Goal: Book appointment/travel/reservation

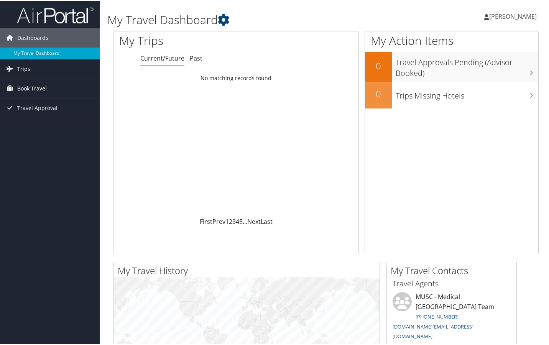
click at [41, 86] on span "Book Travel" at bounding box center [32, 87] width 30 height 19
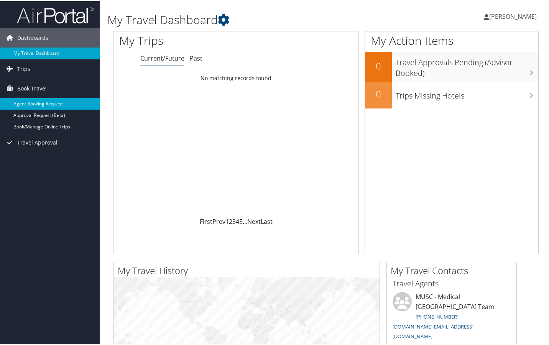
click at [50, 102] on link "Agent Booking Request" at bounding box center [50, 102] width 100 height 11
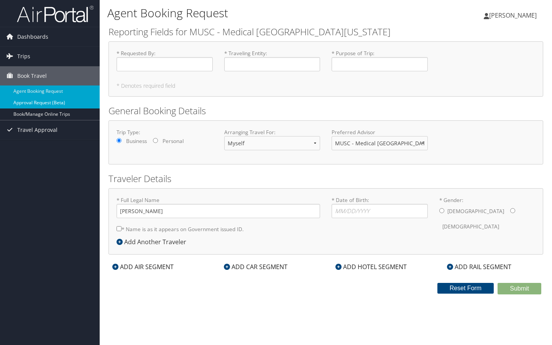
click at [62, 103] on link "Approval Request (Beta)" at bounding box center [50, 102] width 100 height 11
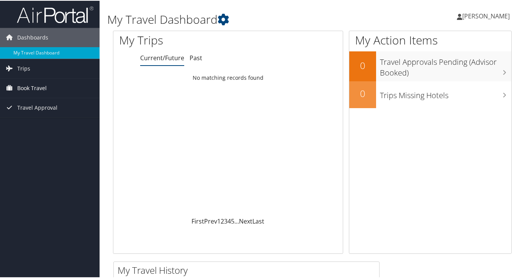
click at [49, 86] on link "Book Travel" at bounding box center [50, 87] width 100 height 19
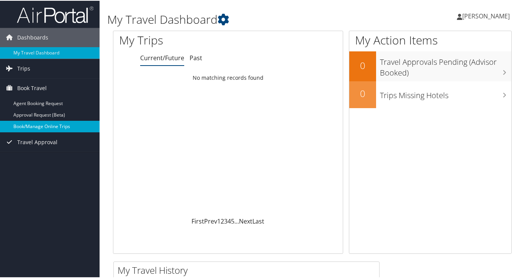
click at [47, 125] on link "Book/Manage Online Trips" at bounding box center [50, 125] width 100 height 11
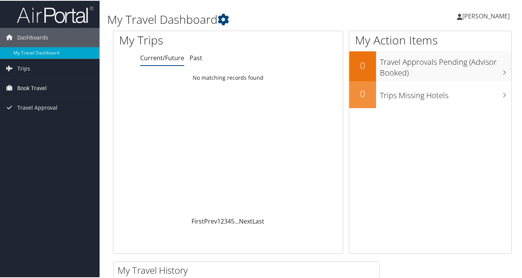
click at [28, 87] on span "Book Travel" at bounding box center [32, 87] width 30 height 19
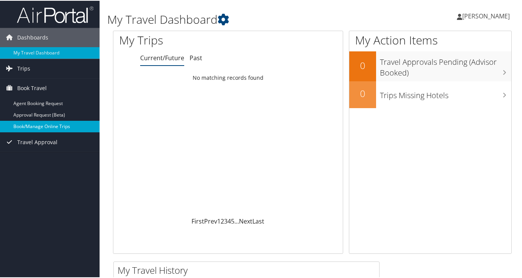
click at [33, 124] on link "Book/Manage Online Trips" at bounding box center [50, 125] width 100 height 11
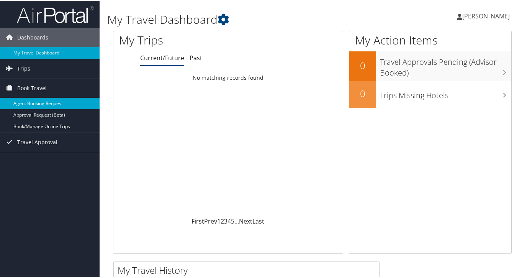
click at [54, 104] on link "Agent Booking Request" at bounding box center [50, 102] width 100 height 11
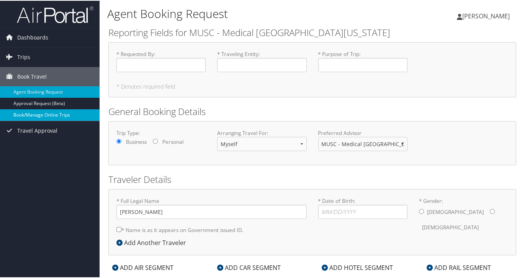
click at [48, 113] on link "Book/Manage Online Trips" at bounding box center [50, 113] width 100 height 11
click at [51, 112] on link "Book/Manage Online Trips" at bounding box center [50, 113] width 100 height 11
